Goal: Transaction & Acquisition: Purchase product/service

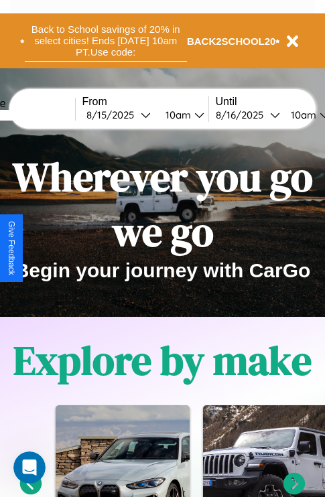
click at [105, 41] on button "Back to School savings of 20% in select cities! Ends [DATE] 10am PT. Use code:" at bounding box center [106, 40] width 162 height 41
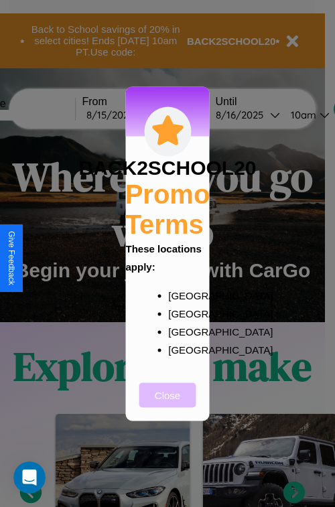
click at [167, 404] on button "Close" at bounding box center [167, 394] width 57 height 25
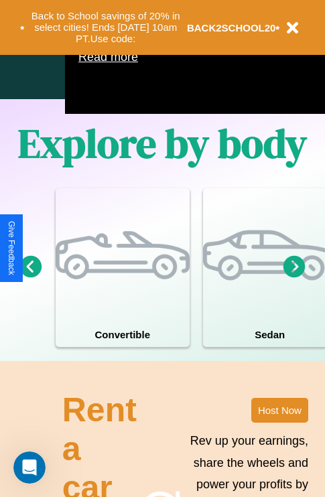
scroll to position [860, 0]
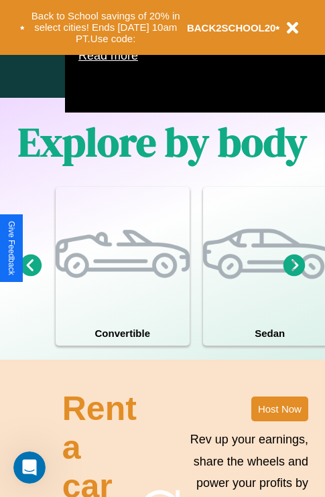
click at [294, 276] on icon at bounding box center [294, 265] width 22 height 22
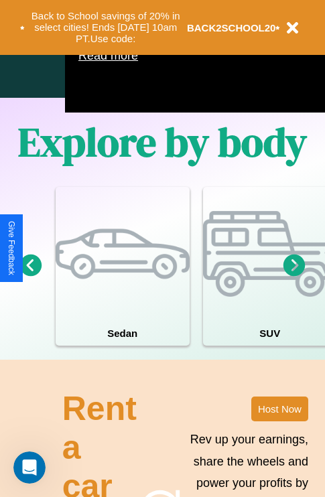
click at [294, 276] on icon at bounding box center [294, 265] width 22 height 22
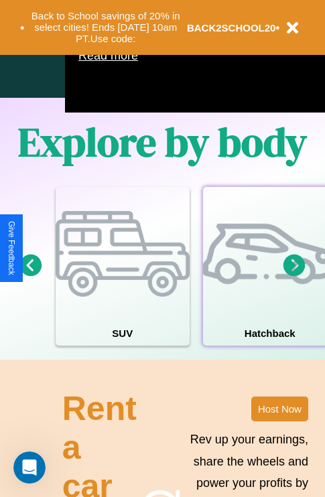
click at [268, 286] on div at bounding box center [270, 254] width 134 height 134
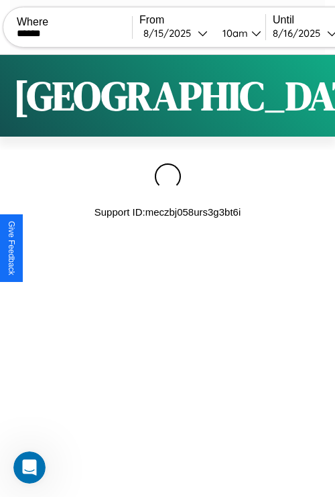
type input "******"
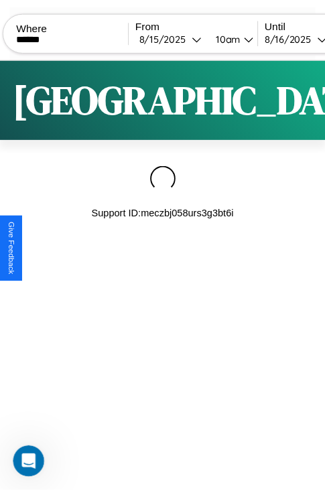
scroll to position [0, 114]
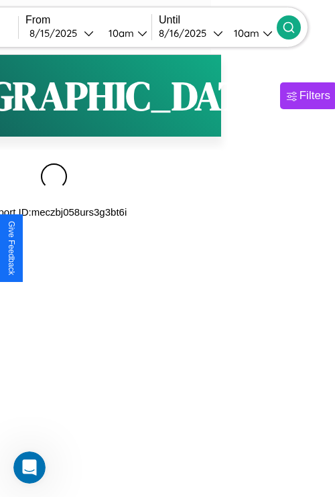
click at [295, 27] on icon at bounding box center [288, 27] width 13 height 13
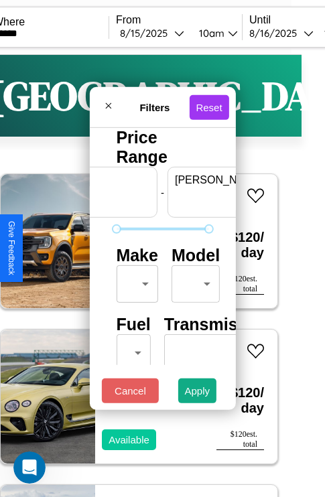
scroll to position [0, 83]
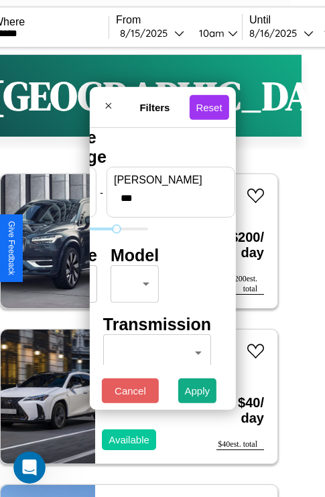
type input "***"
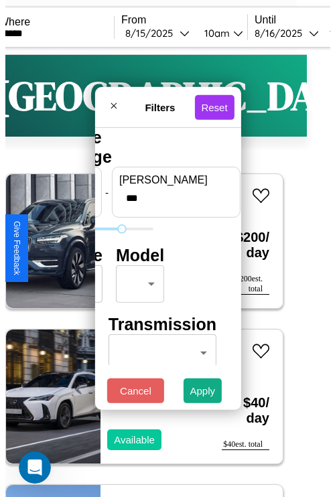
scroll to position [0, 0]
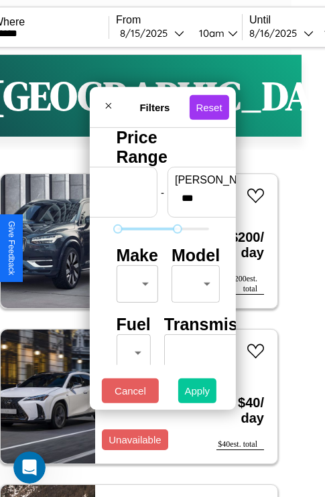
type input "**"
click at [197, 394] on button "Apply" at bounding box center [197, 390] width 39 height 25
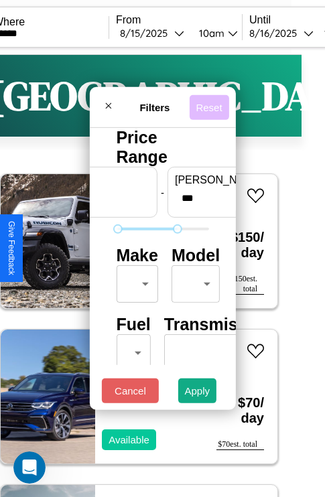
click at [211, 103] on button "Reset" at bounding box center [208, 106] width 39 height 25
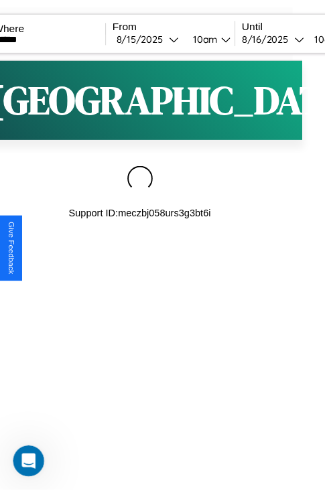
scroll to position [0, 17]
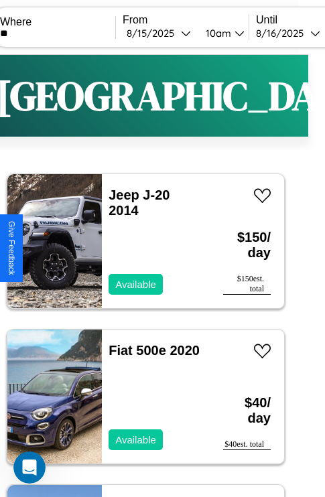
type input "*"
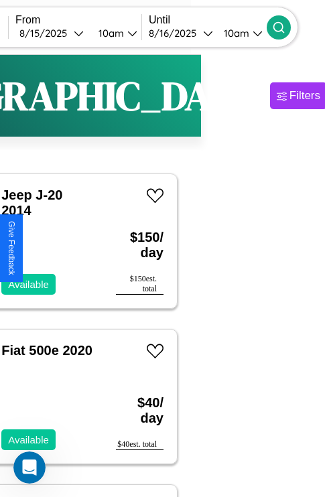
type input "******"
click at [285, 27] on icon at bounding box center [278, 27] width 13 height 13
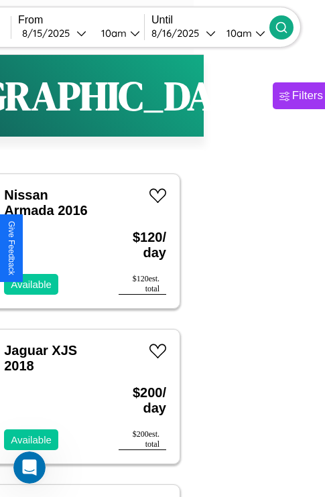
scroll to position [0, 23]
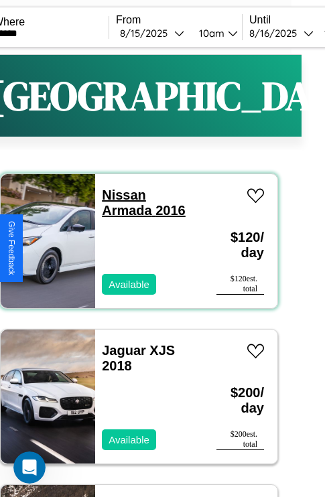
click at [120, 195] on link "Nissan Armada 2016" at bounding box center [144, 202] width 84 height 30
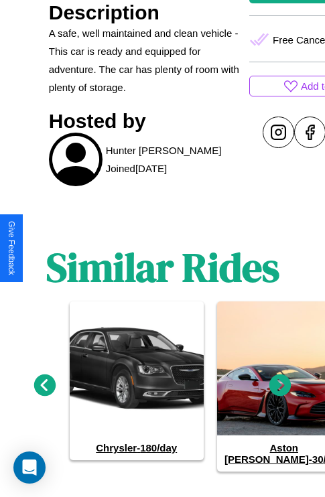
scroll to position [580, 0]
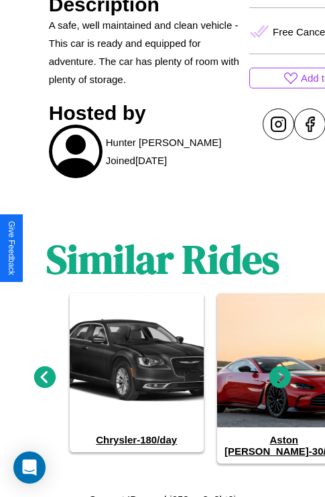
click at [280, 372] on icon at bounding box center [280, 377] width 22 height 22
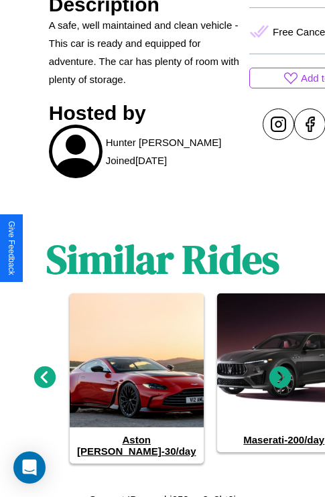
click at [280, 372] on icon at bounding box center [280, 377] width 22 height 22
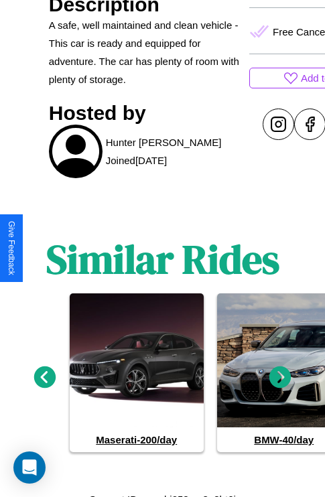
click at [280, 372] on icon at bounding box center [280, 377] width 22 height 22
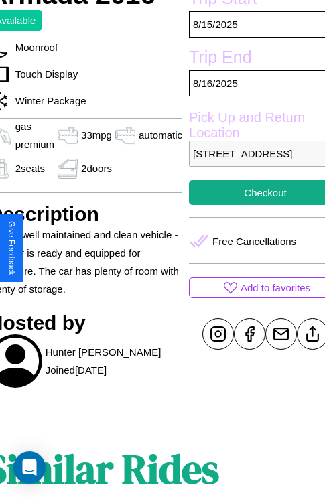
scroll to position [333, 72]
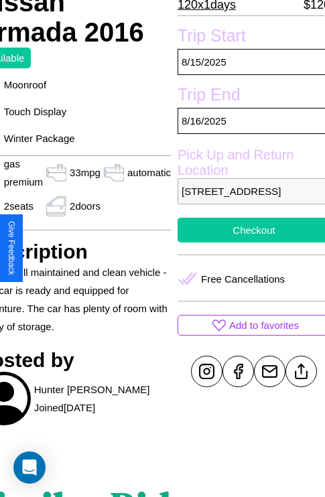
click at [248, 242] on button "Checkout" at bounding box center [253, 230] width 153 height 25
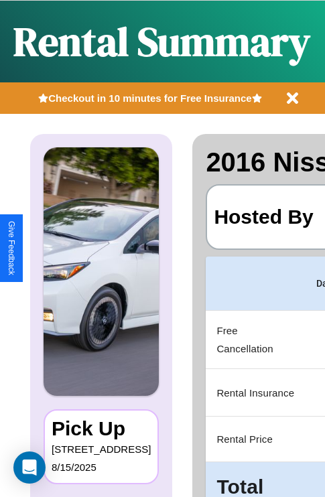
scroll to position [0, 253]
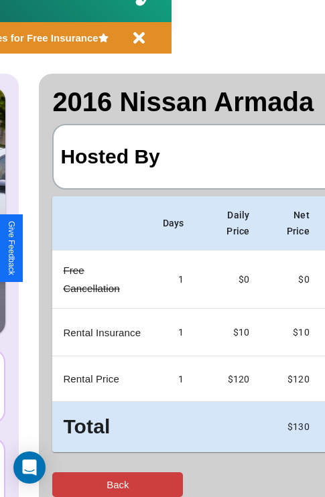
click at [65, 484] on button "Back" at bounding box center [117, 484] width 131 height 25
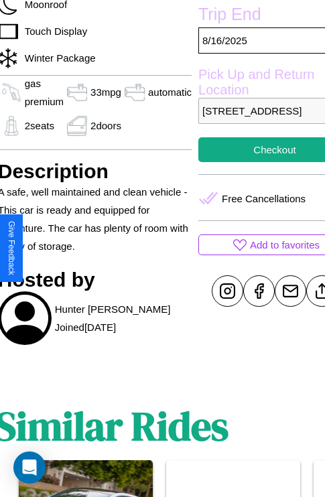
scroll to position [475, 58]
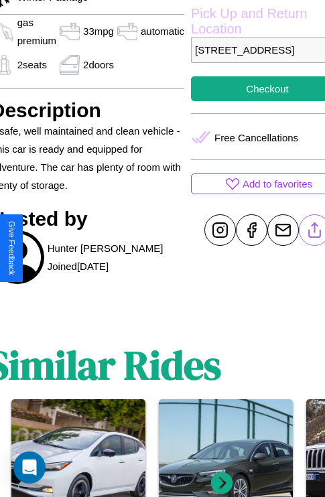
click at [315, 232] on line at bounding box center [315, 227] width 0 height 9
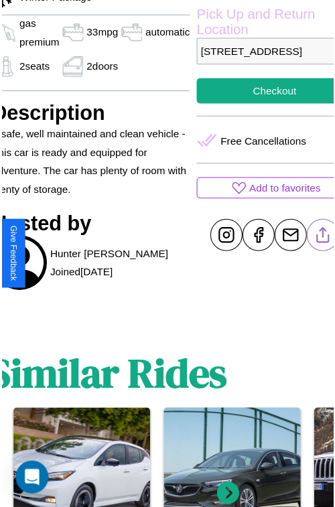
scroll to position [428, 72]
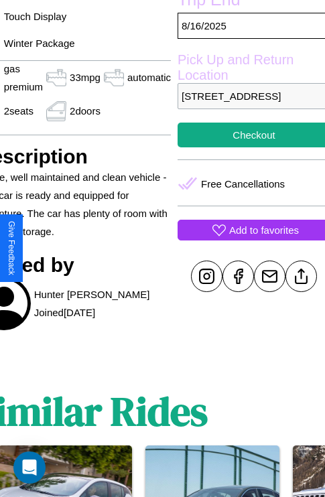
click at [248, 239] on p "Add to favorites" at bounding box center [264, 230] width 70 height 18
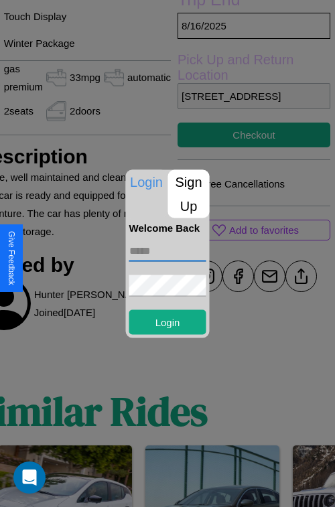
click at [167, 250] on input "text" at bounding box center [167, 250] width 77 height 21
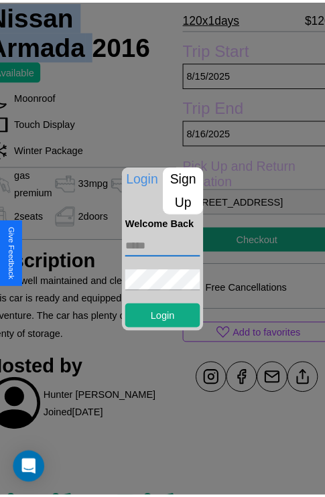
scroll to position [328, 62]
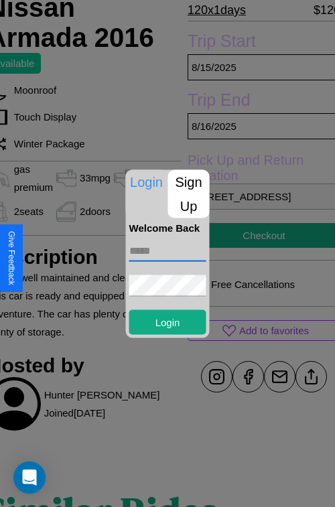
click at [258, 253] on div at bounding box center [167, 253] width 335 height 507
